Goal: Task Accomplishment & Management: Use online tool/utility

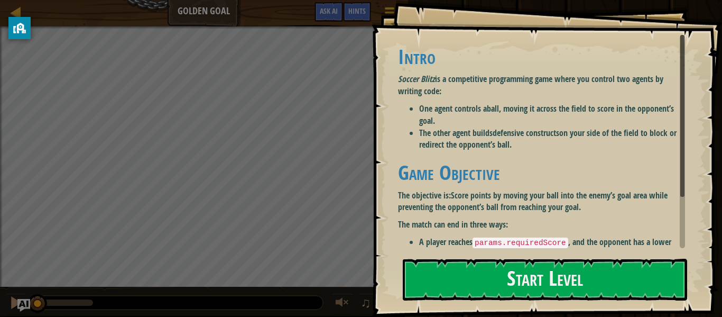
click at [485, 183] on h1 "Game Objective" at bounding box center [541, 172] width 287 height 22
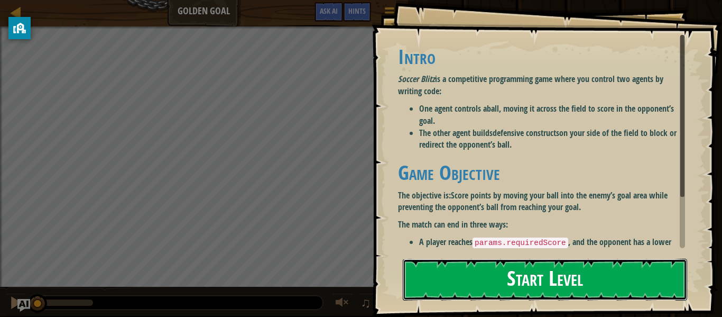
click at [495, 294] on button "Start Level" at bounding box center [545, 279] width 284 height 42
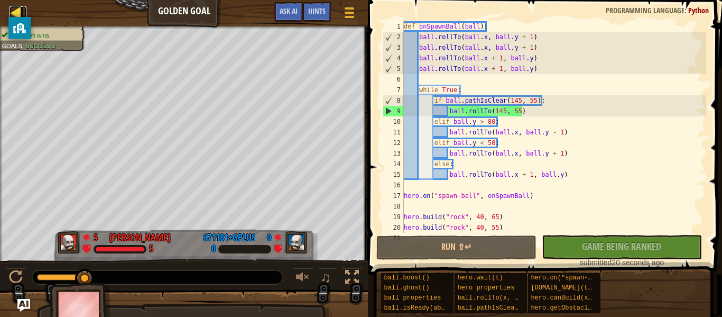
click at [16, 7] on div at bounding box center [16, 12] width 13 height 13
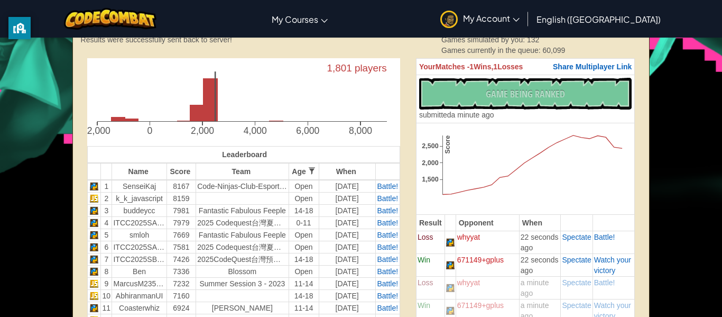
scroll to position [255, 0]
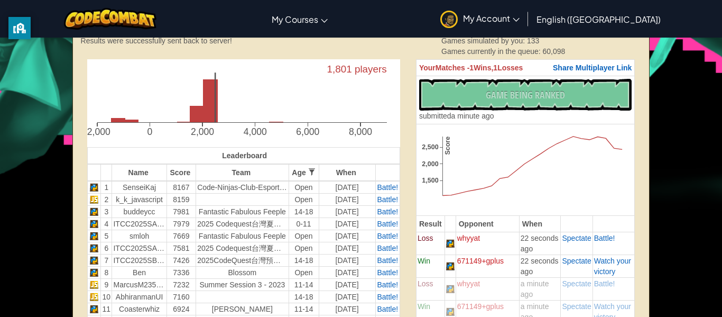
click at [361, 64] on text "1,801 players" at bounding box center [357, 69] width 60 height 11
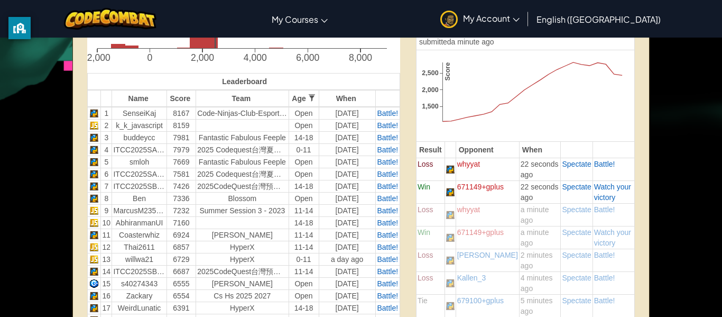
scroll to position [190, 0]
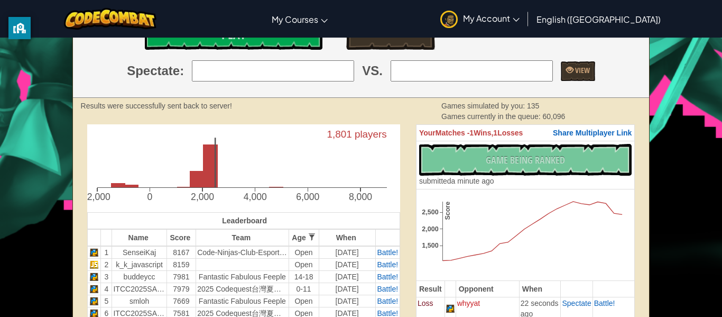
click at [299, 258] on td "Open" at bounding box center [304, 264] width 30 height 12
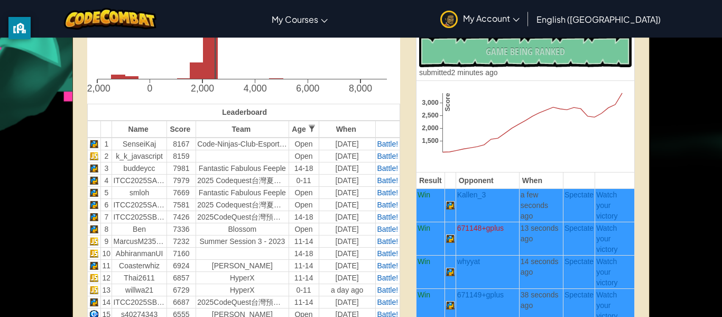
scroll to position [302, 0]
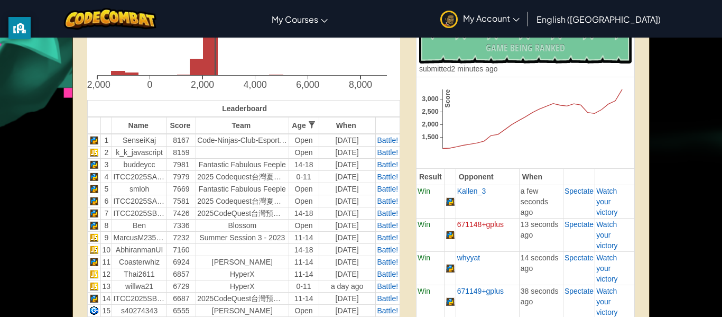
click at [241, 122] on th "Team" at bounding box center [242, 125] width 92 height 17
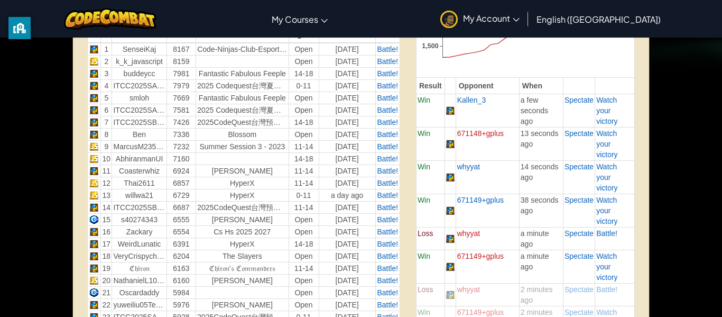
scroll to position [0, 0]
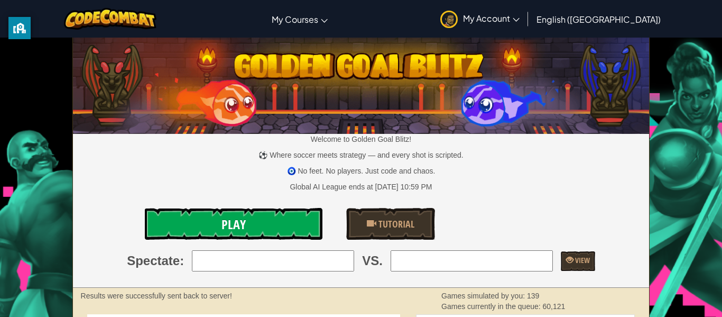
click at [241, 236] on link "Play" at bounding box center [234, 224] width 178 height 32
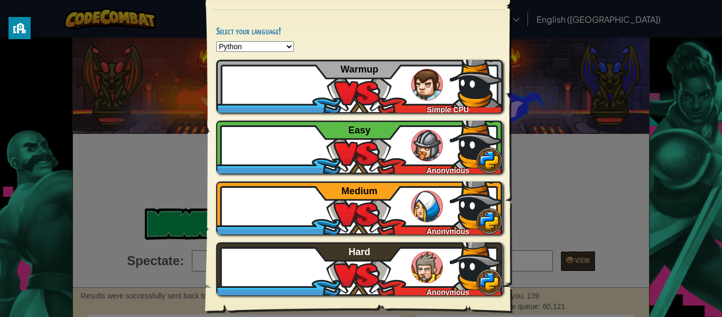
scroll to position [61, 0]
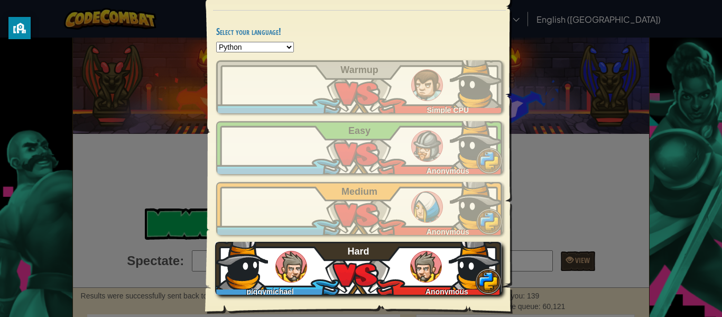
click at [284, 280] on img at bounding box center [291, 266] width 32 height 32
